Goal: Task Accomplishment & Management: Manage account settings

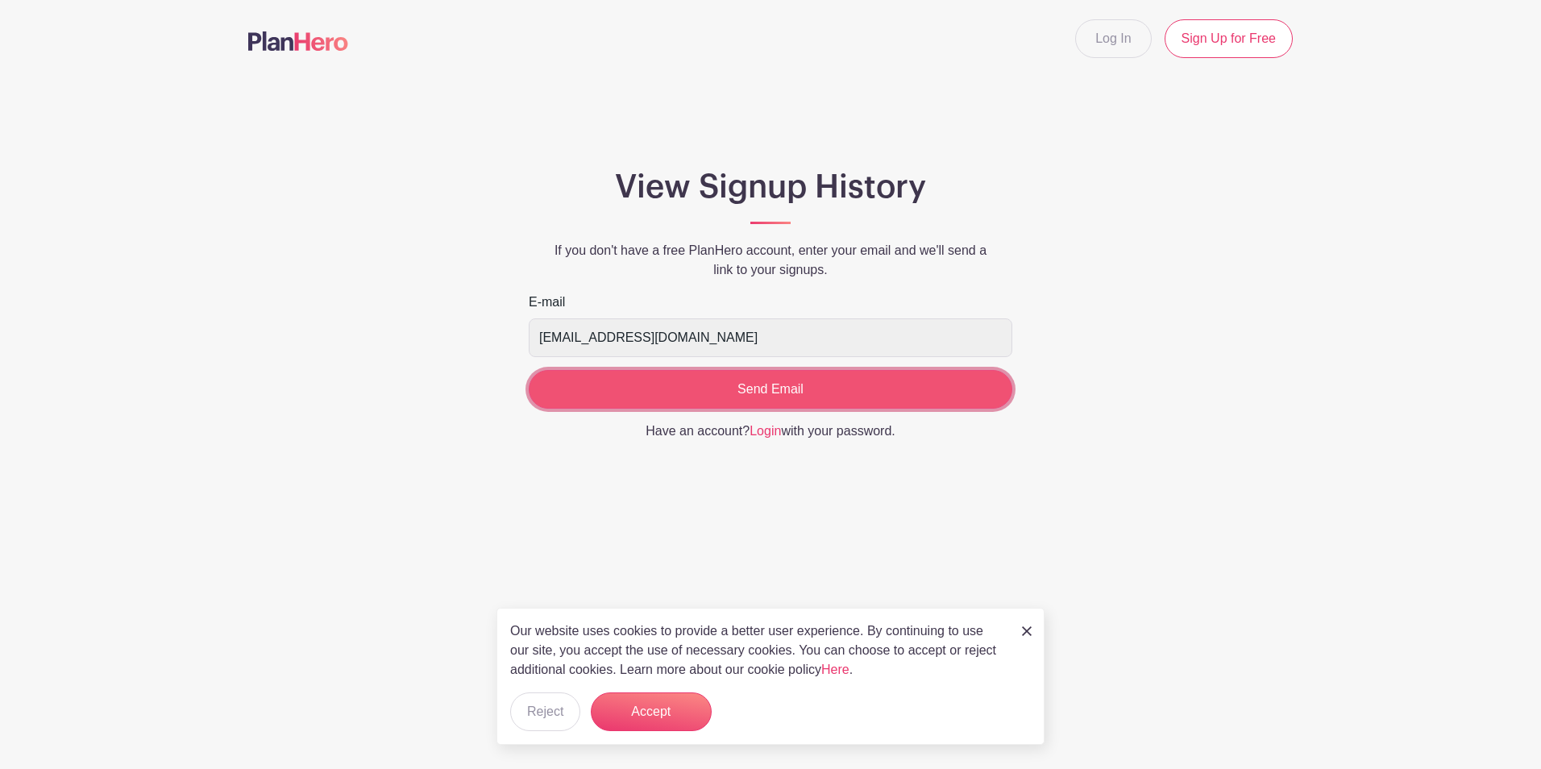
click at [784, 389] on input "Send Email" at bounding box center [770, 389] width 483 height 39
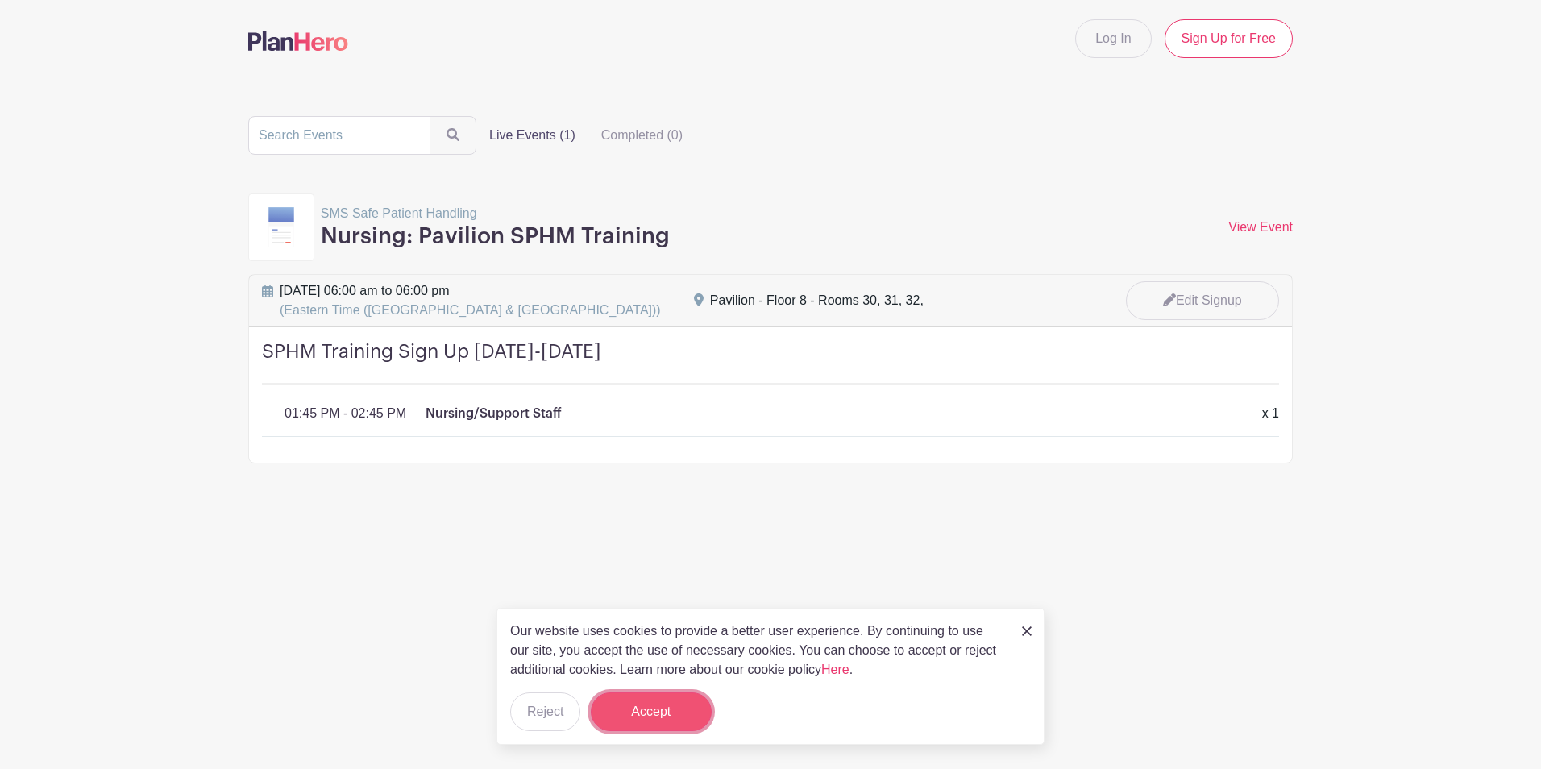
click at [665, 704] on button "Accept" at bounding box center [651, 711] width 121 height 39
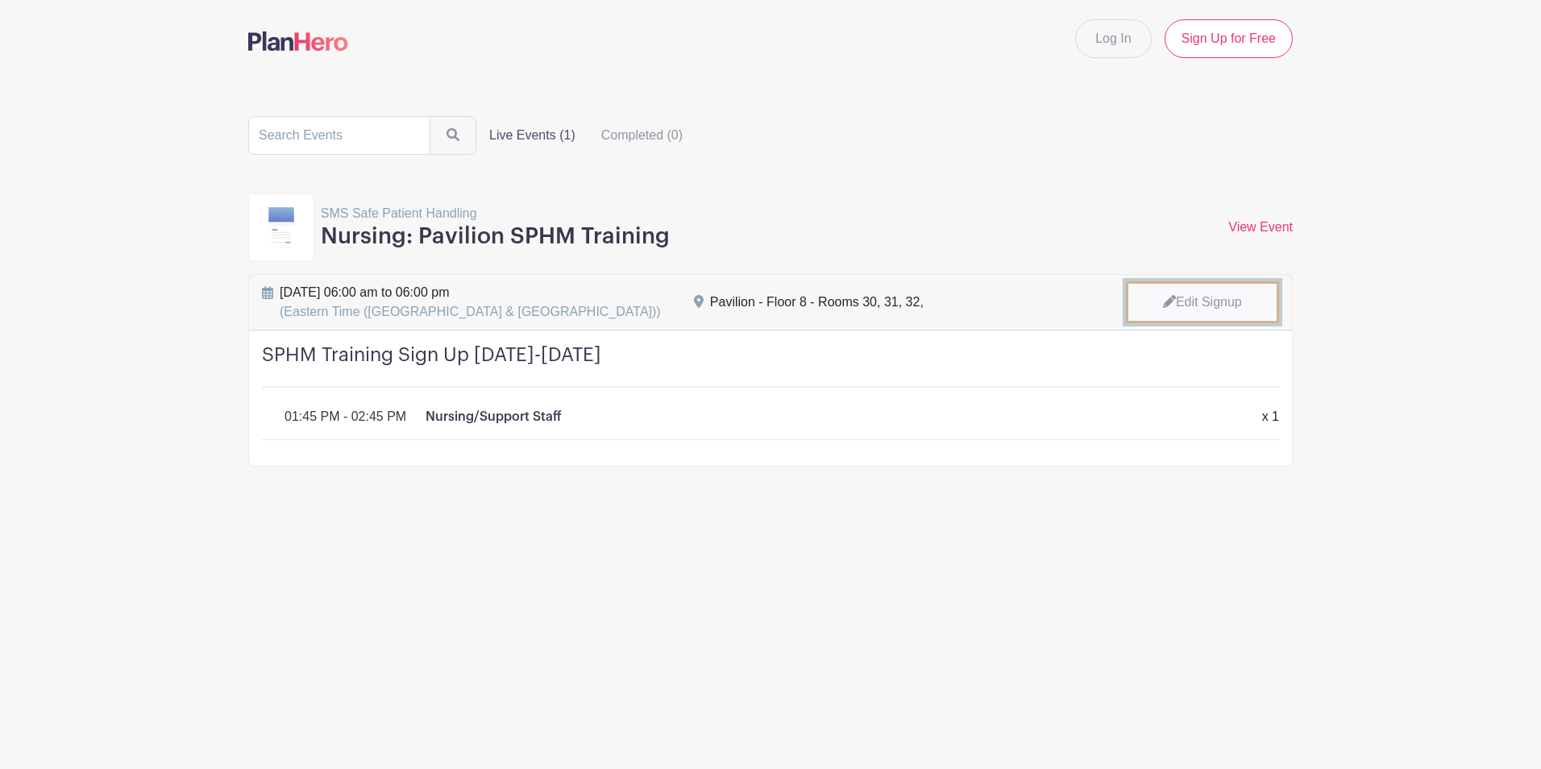
click at [1201, 300] on link "Edit Signup" at bounding box center [1202, 302] width 153 height 42
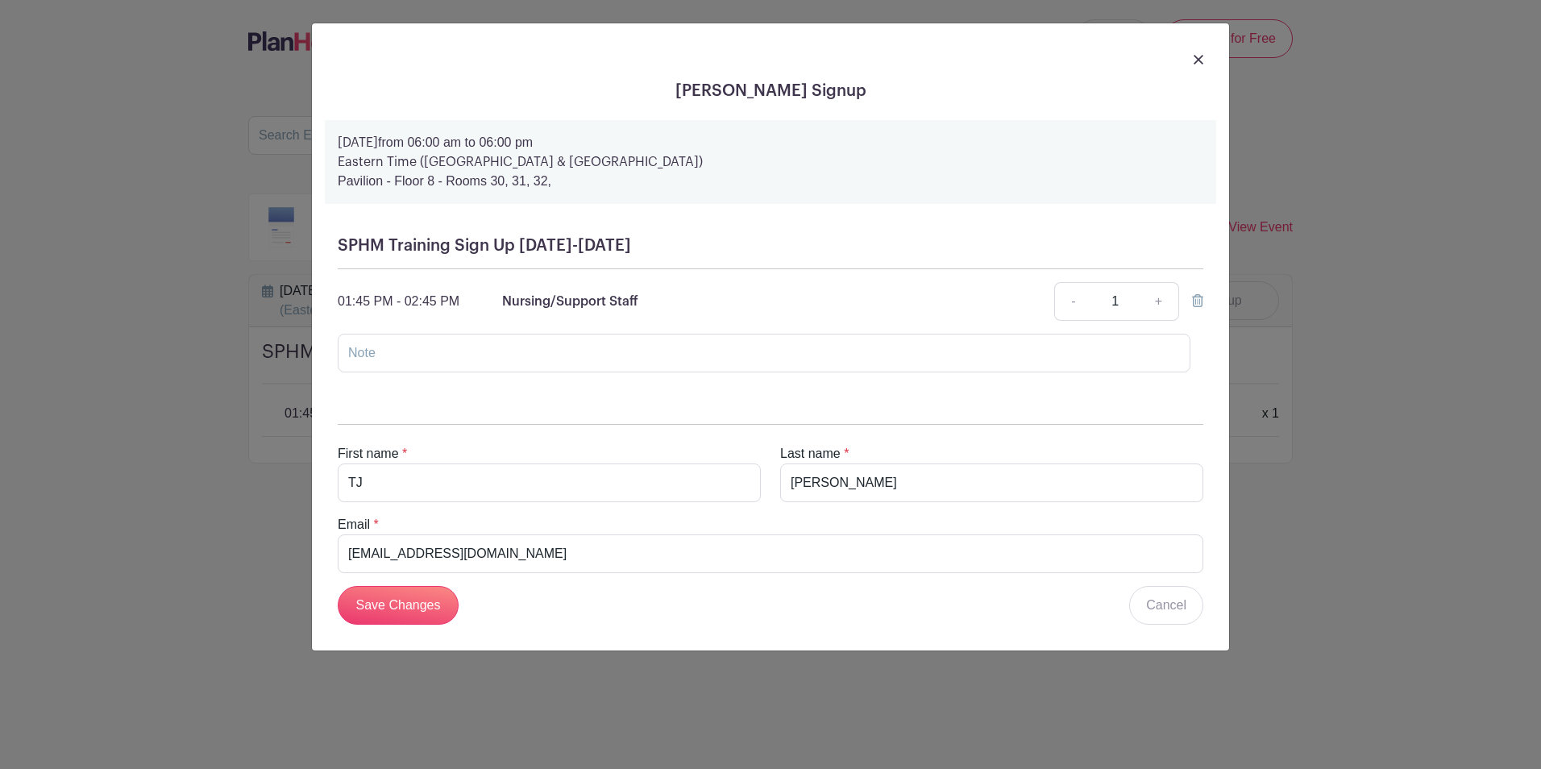
click at [1198, 301] on icon at bounding box center [1197, 300] width 11 height 13
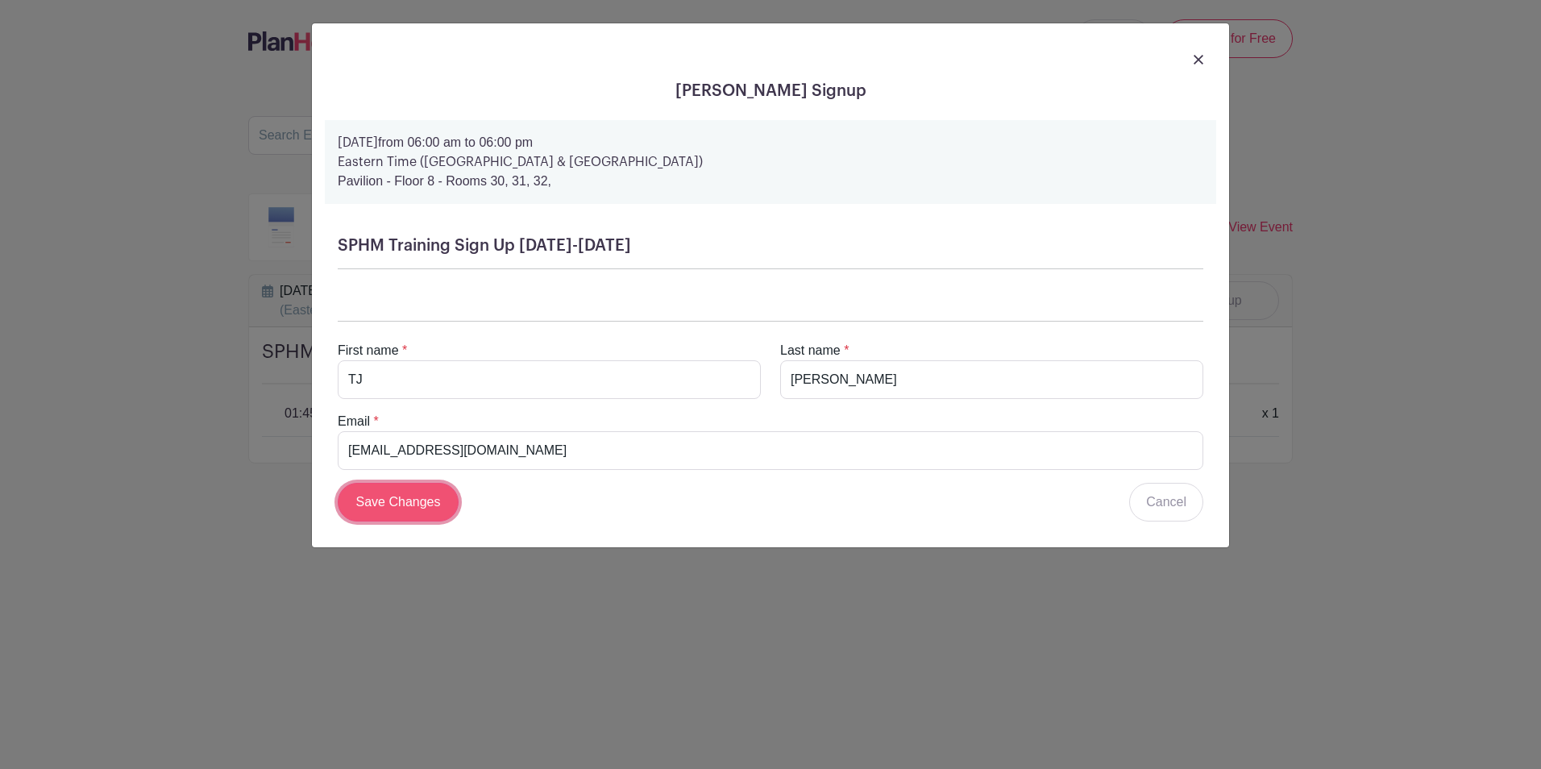
click at [404, 502] on input "Save Changes" at bounding box center [398, 502] width 121 height 39
